Goal: Obtain resource: Download file/media

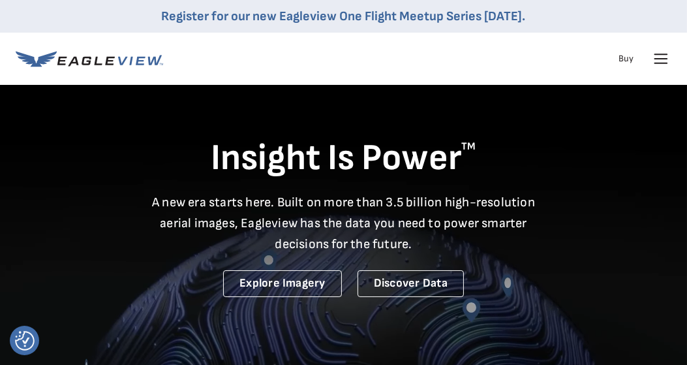
click at [663, 55] on icon at bounding box center [660, 58] width 21 height 21
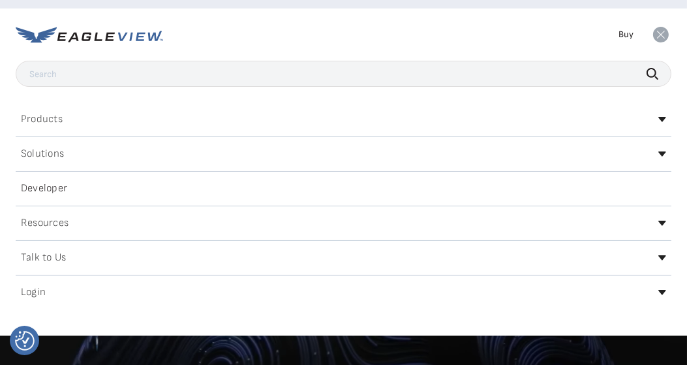
scroll to position [37, 0]
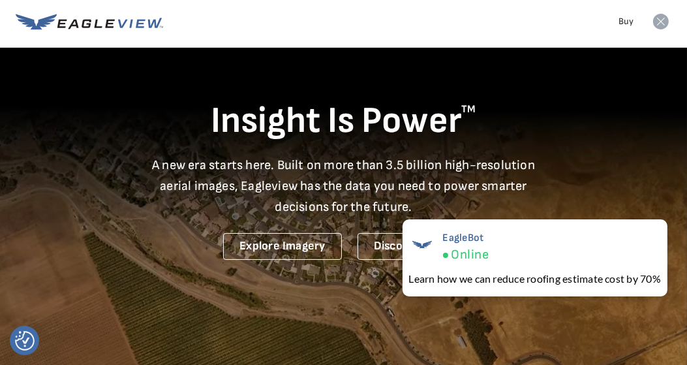
click at [619, 19] on link "Buy" at bounding box center [625, 22] width 15 height 12
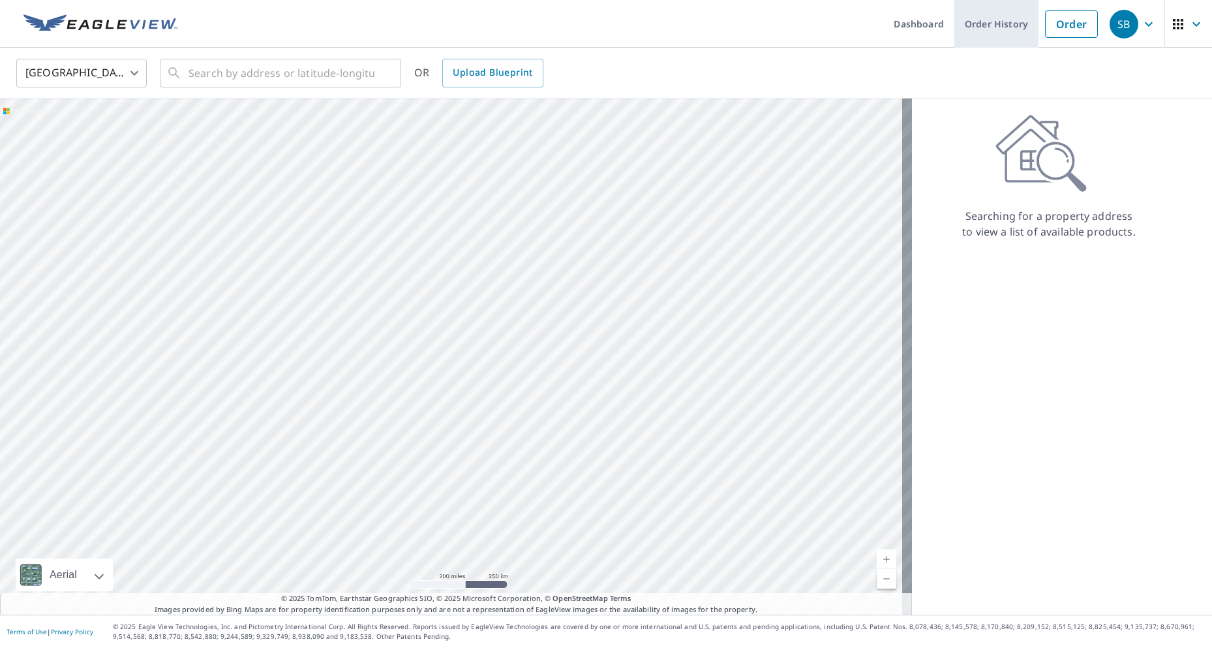
click at [961, 22] on link "Order History" at bounding box center [996, 24] width 84 height 48
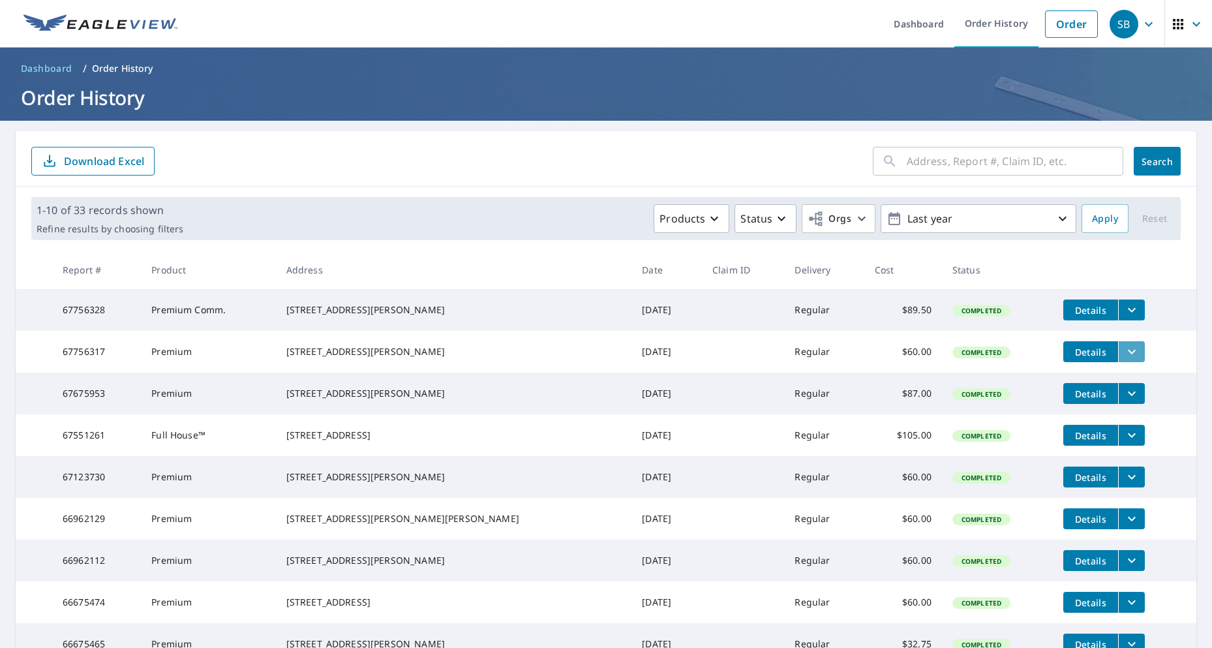
click at [1128, 354] on icon "filesDropdownBtn-67756317" at bounding box center [1132, 352] width 8 height 5
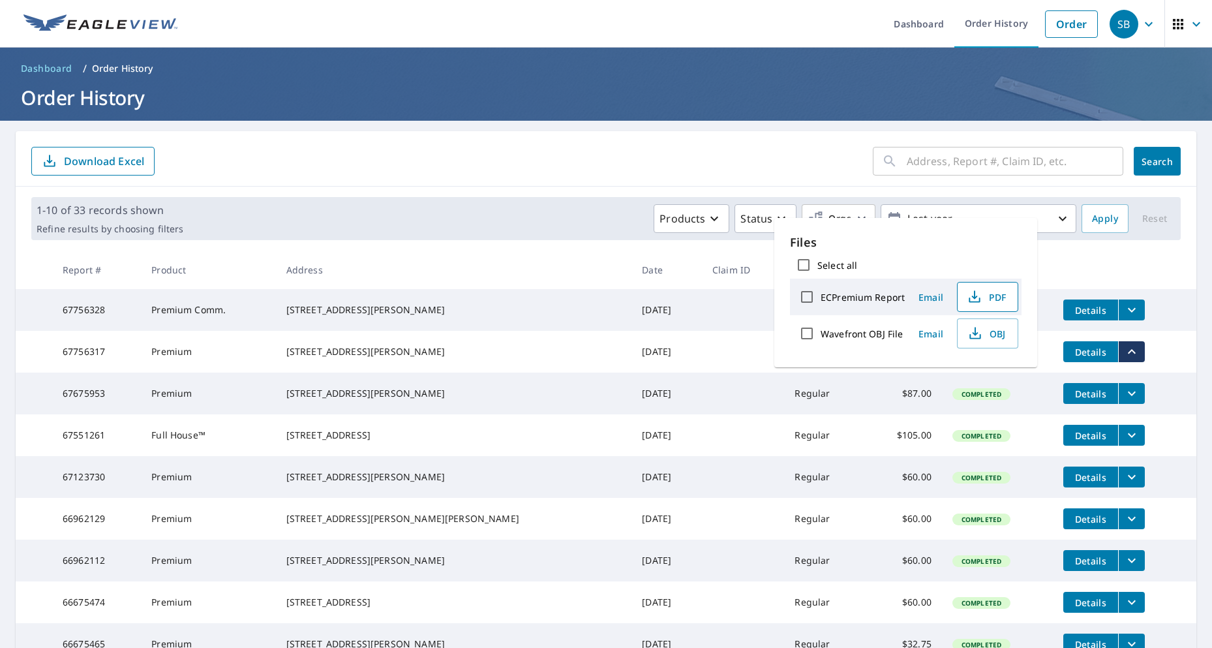
click at [994, 295] on span "PDF" at bounding box center [986, 297] width 42 height 16
click at [507, 299] on td "[STREET_ADDRESS][PERSON_NAME]" at bounding box center [454, 310] width 356 height 42
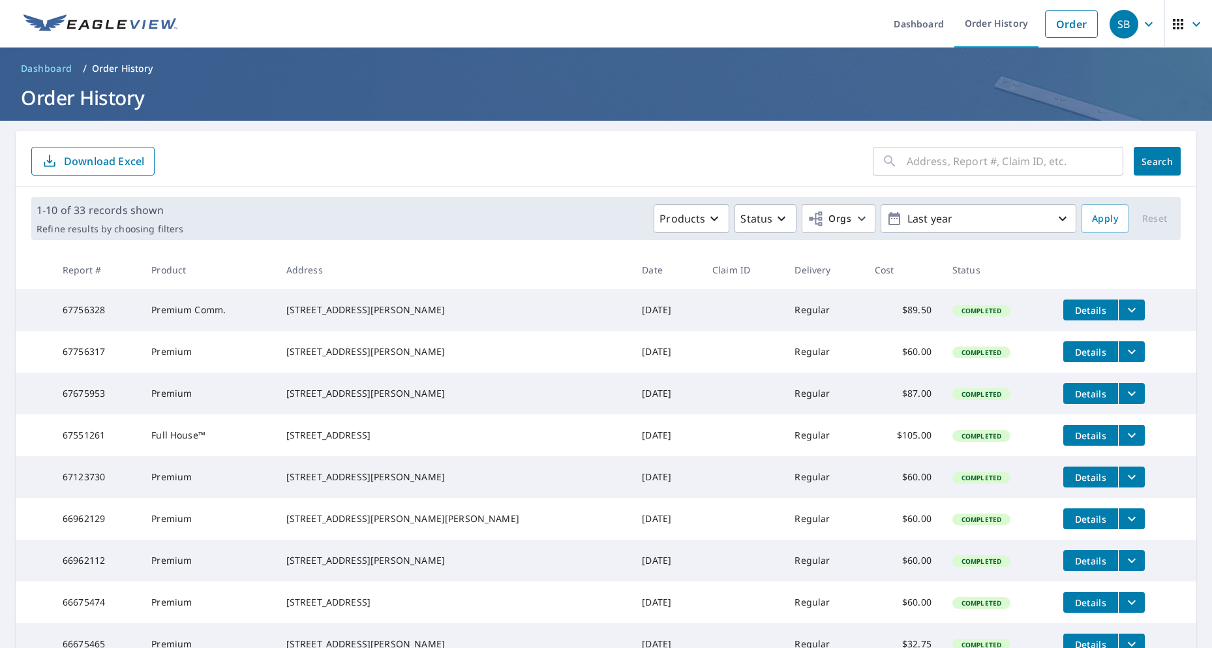
click at [1124, 305] on icon "filesDropdownBtn-67756328" at bounding box center [1132, 310] width 16 height 16
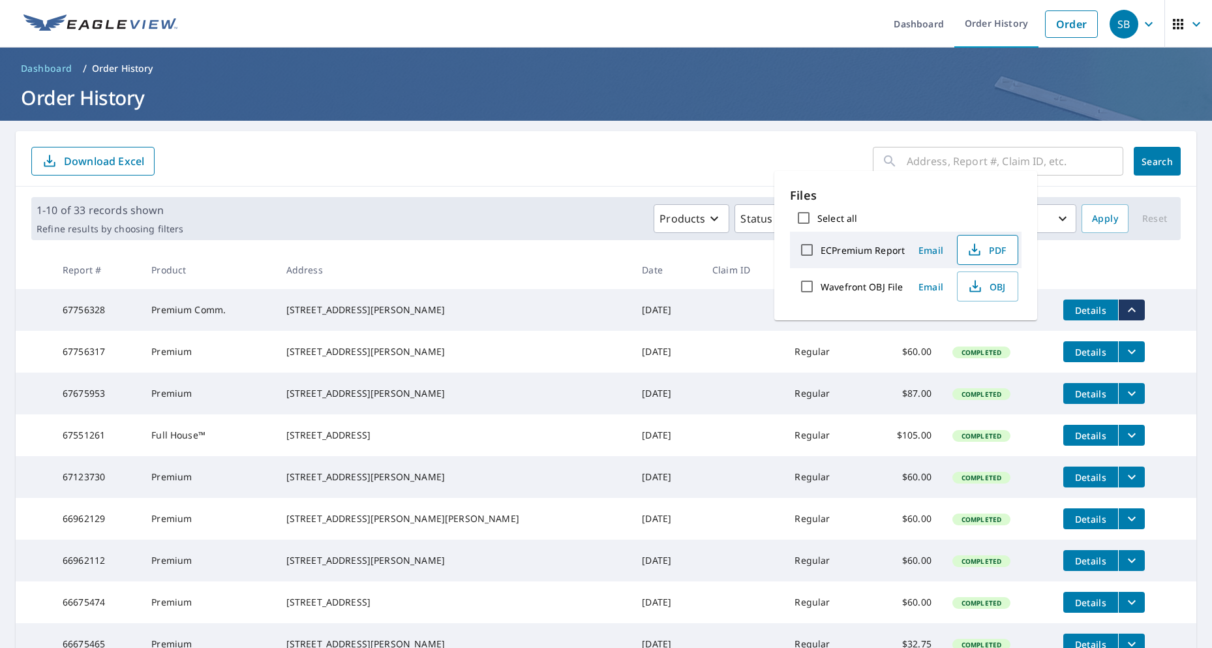
click at [974, 241] on button "PDF" at bounding box center [987, 250] width 61 height 30
